Goal: Information Seeking & Learning: Learn about a topic

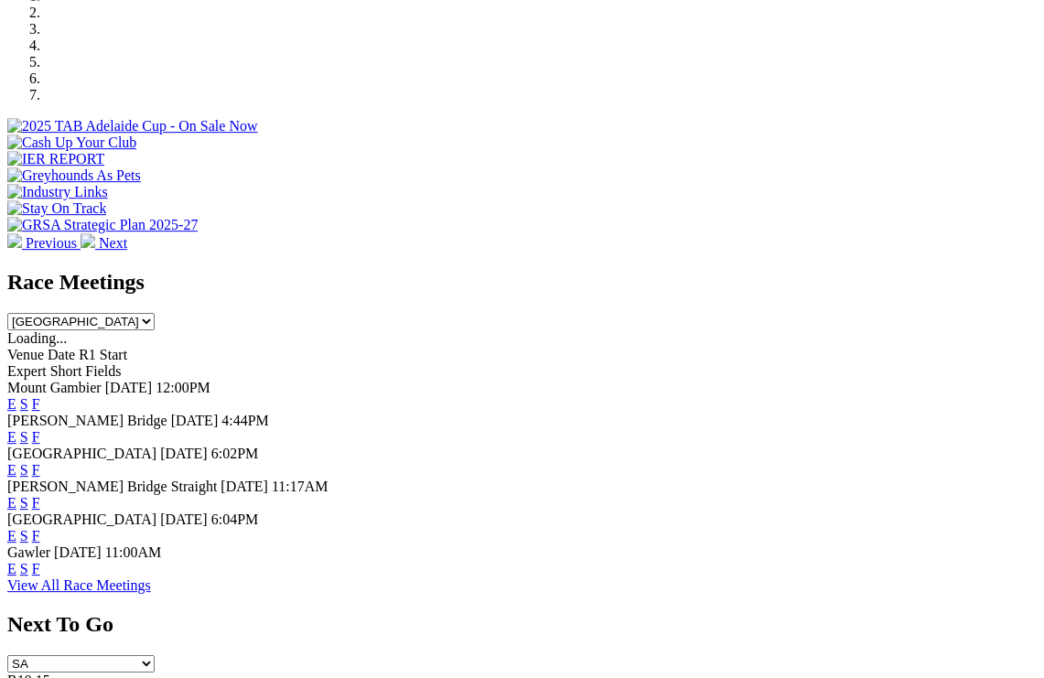
scroll to position [590, 0]
click at [40, 429] on link "F" at bounding box center [36, 437] width 8 height 16
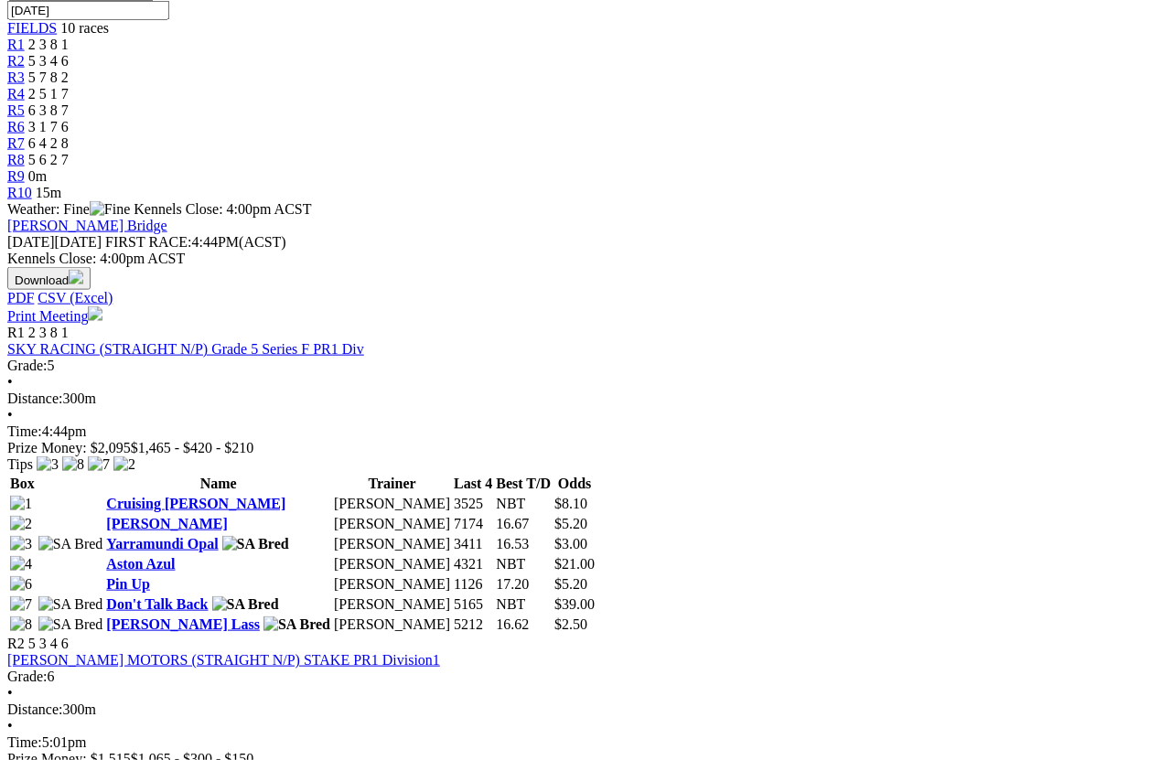
scroll to position [613, 0]
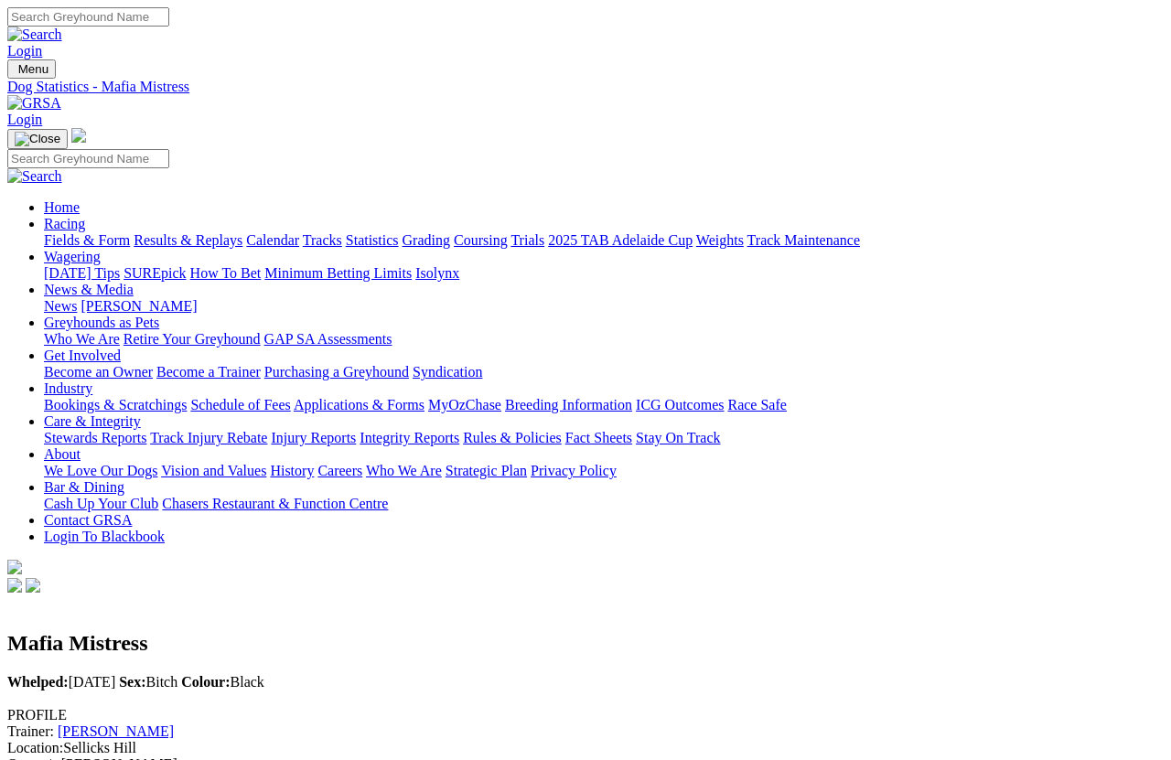
scroll to position [24, 0]
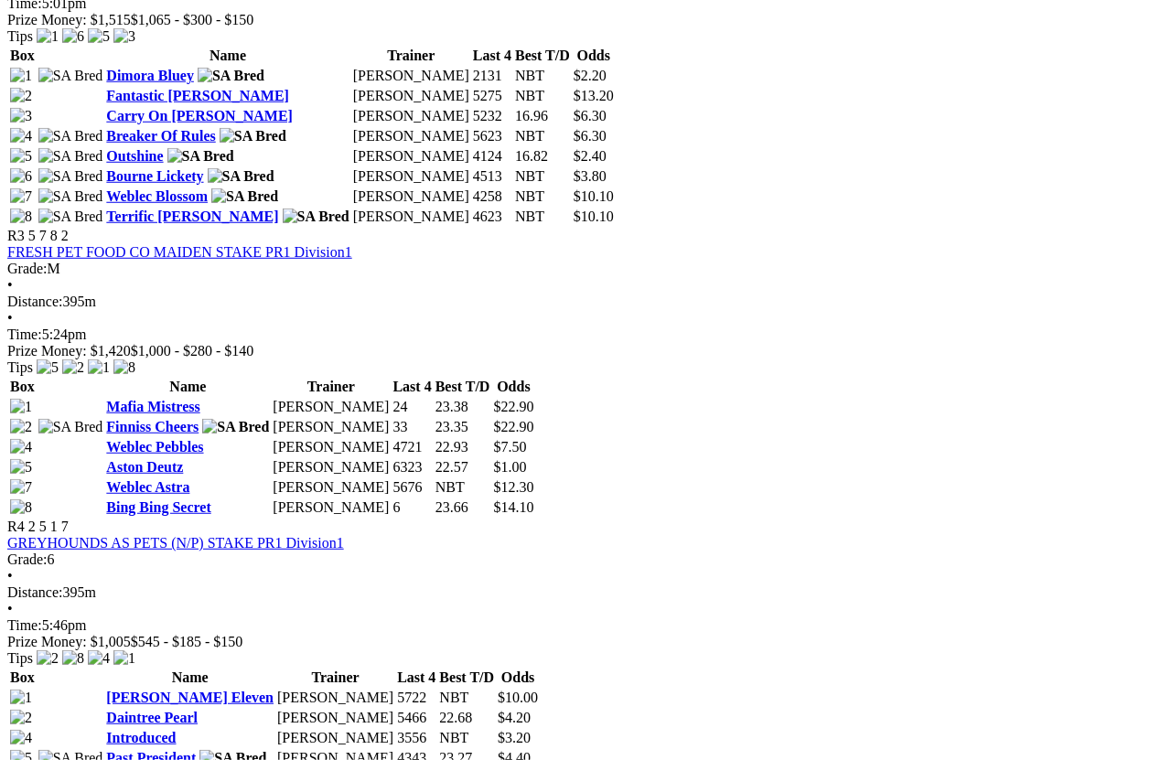
scroll to position [1354, 0]
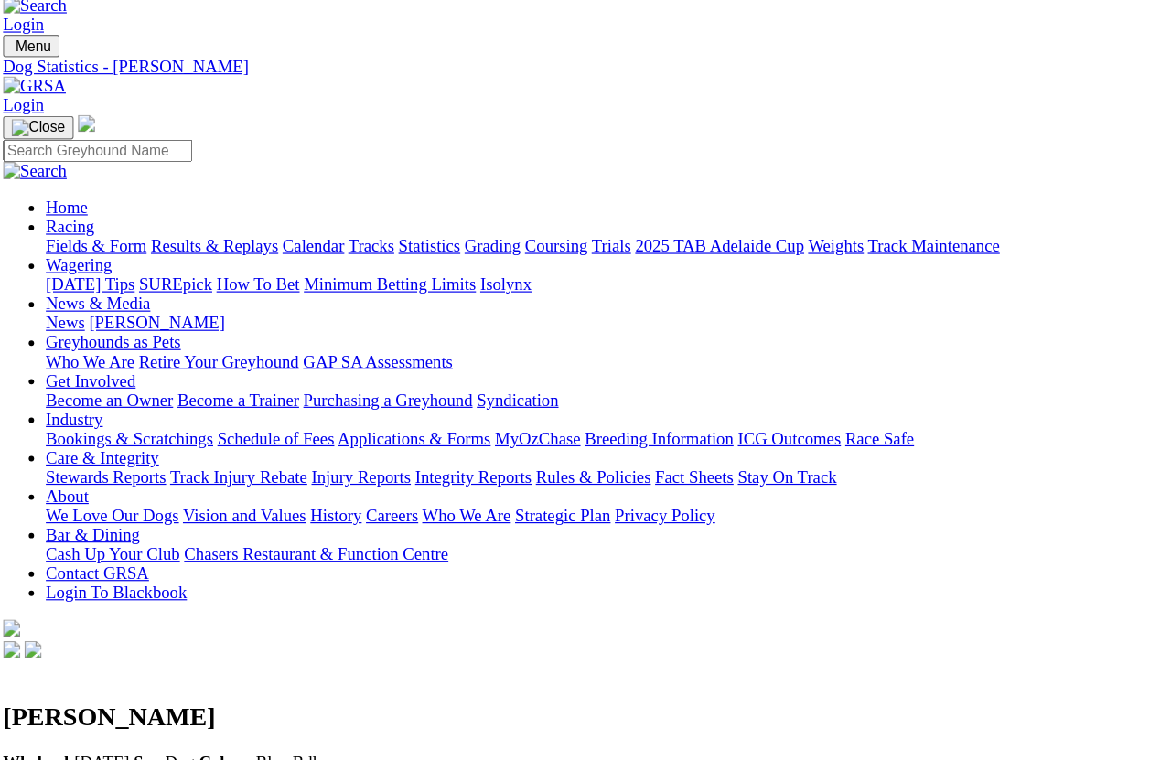
scroll to position [14, 0]
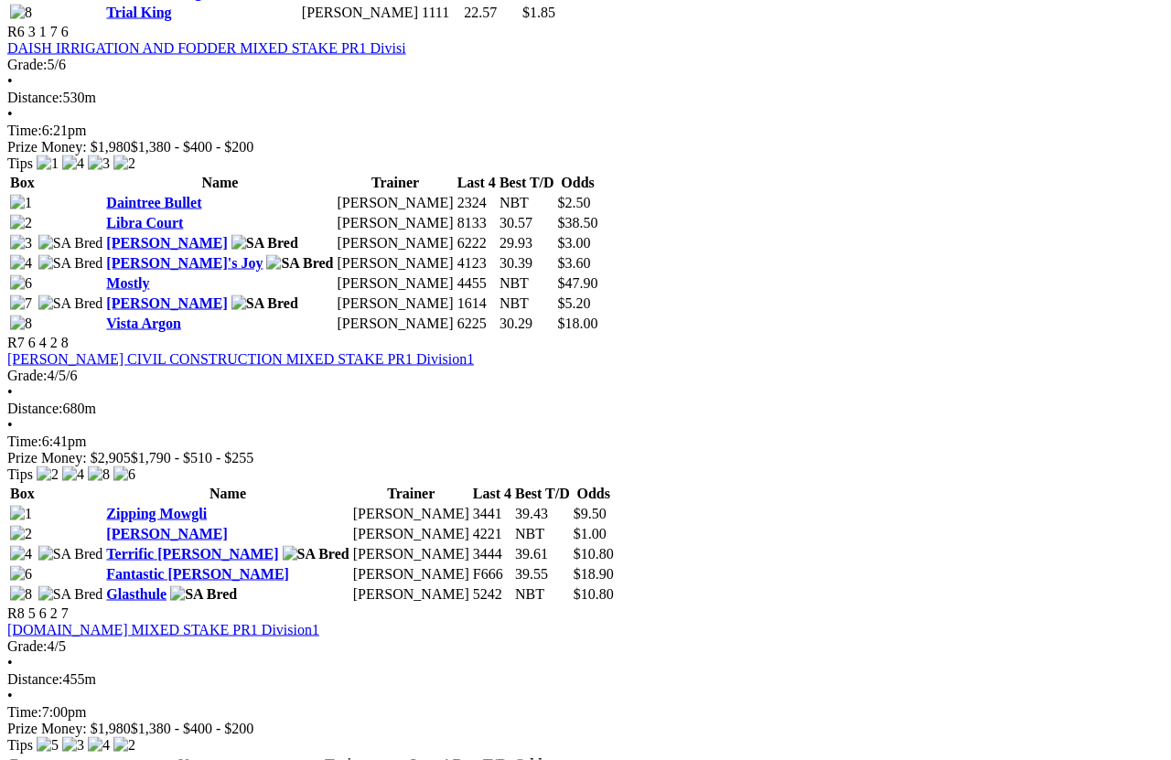
scroll to position [2451, 0]
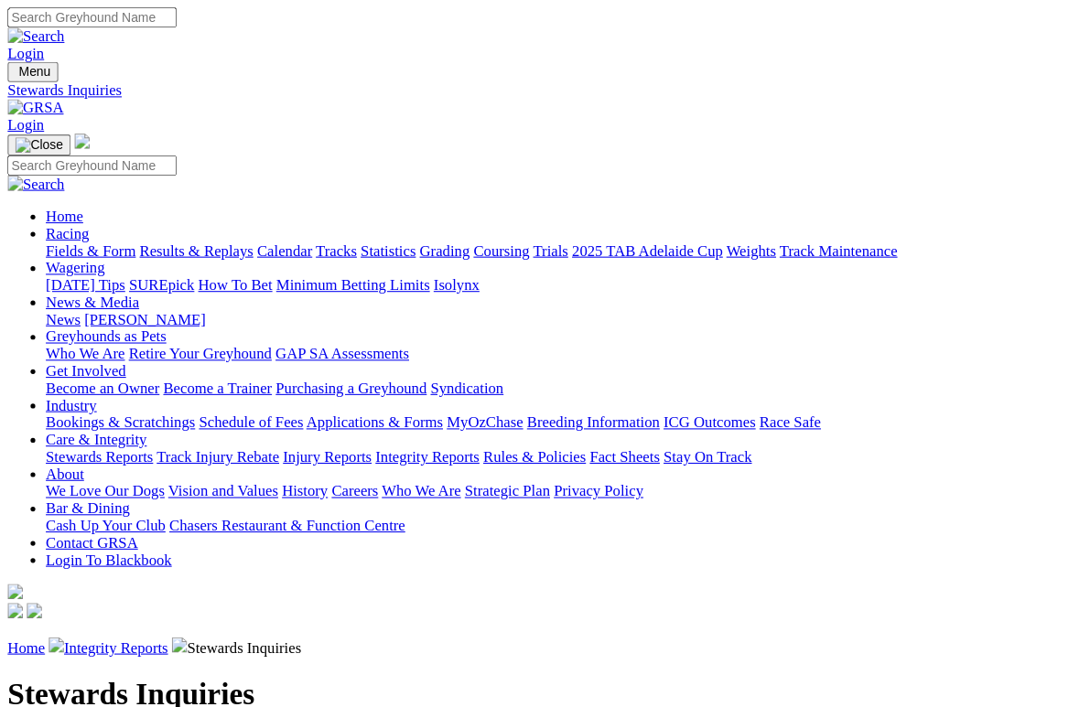
scroll to position [5, 0]
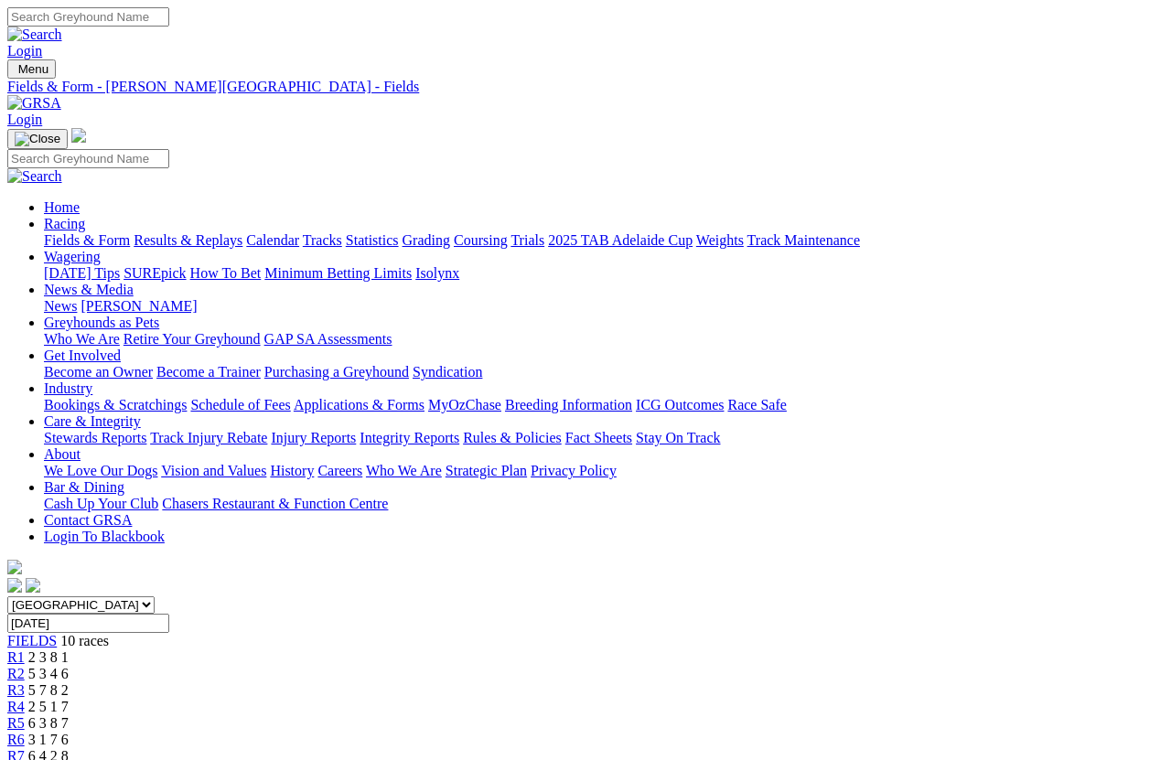
scroll to position [2632, 0]
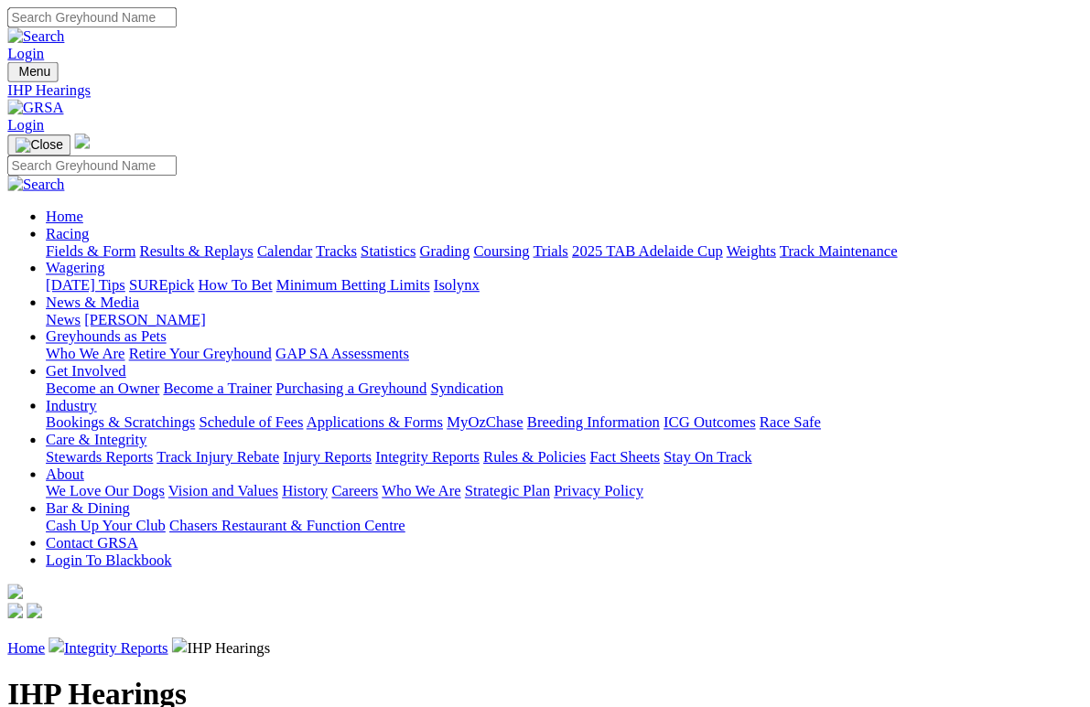
scroll to position [5, 0]
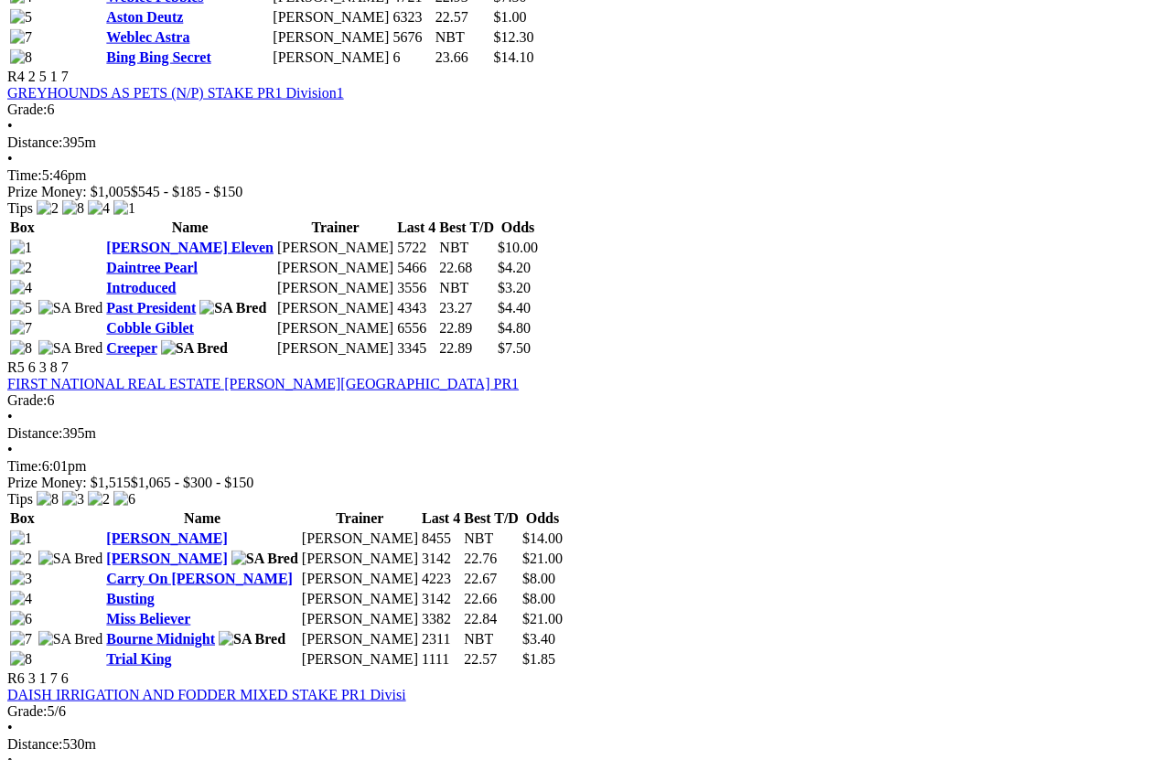
scroll to position [1805, 0]
